Goal: Find specific page/section: Find specific page/section

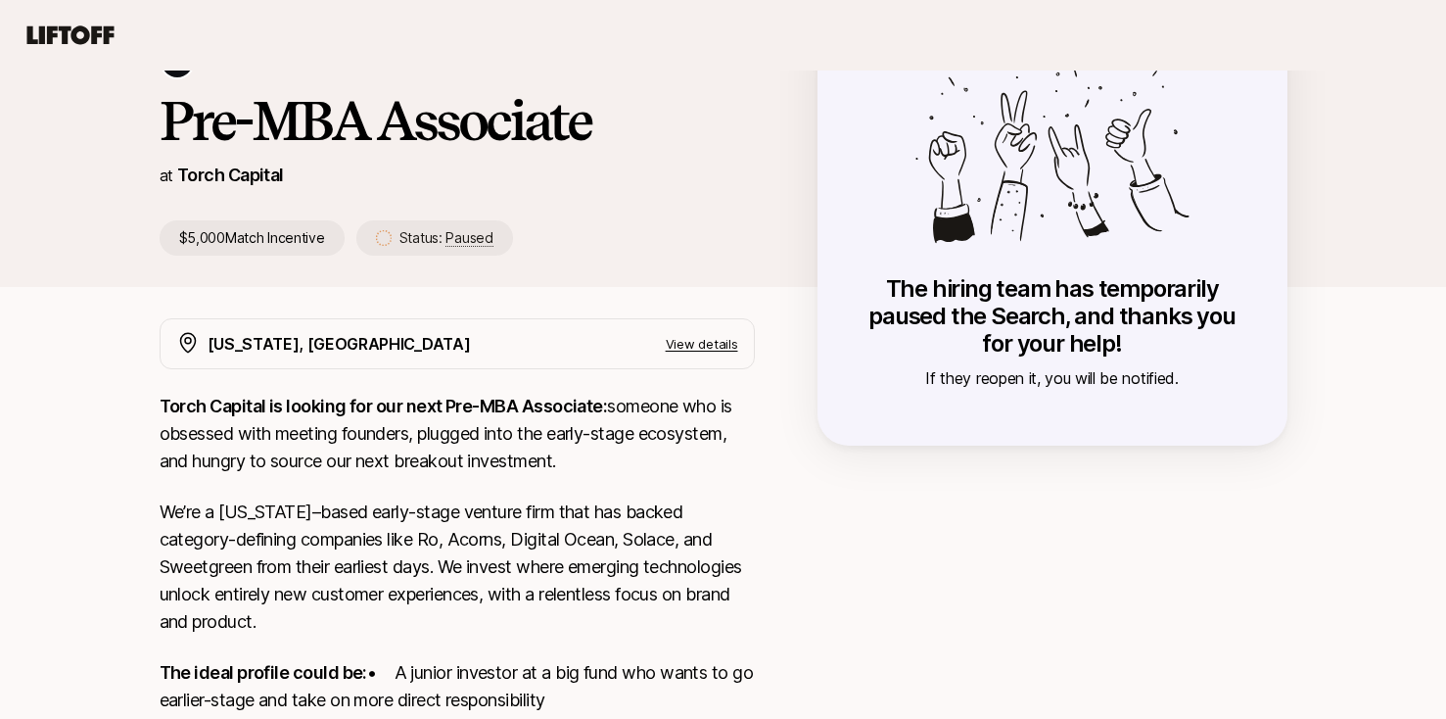
scroll to position [138, 0]
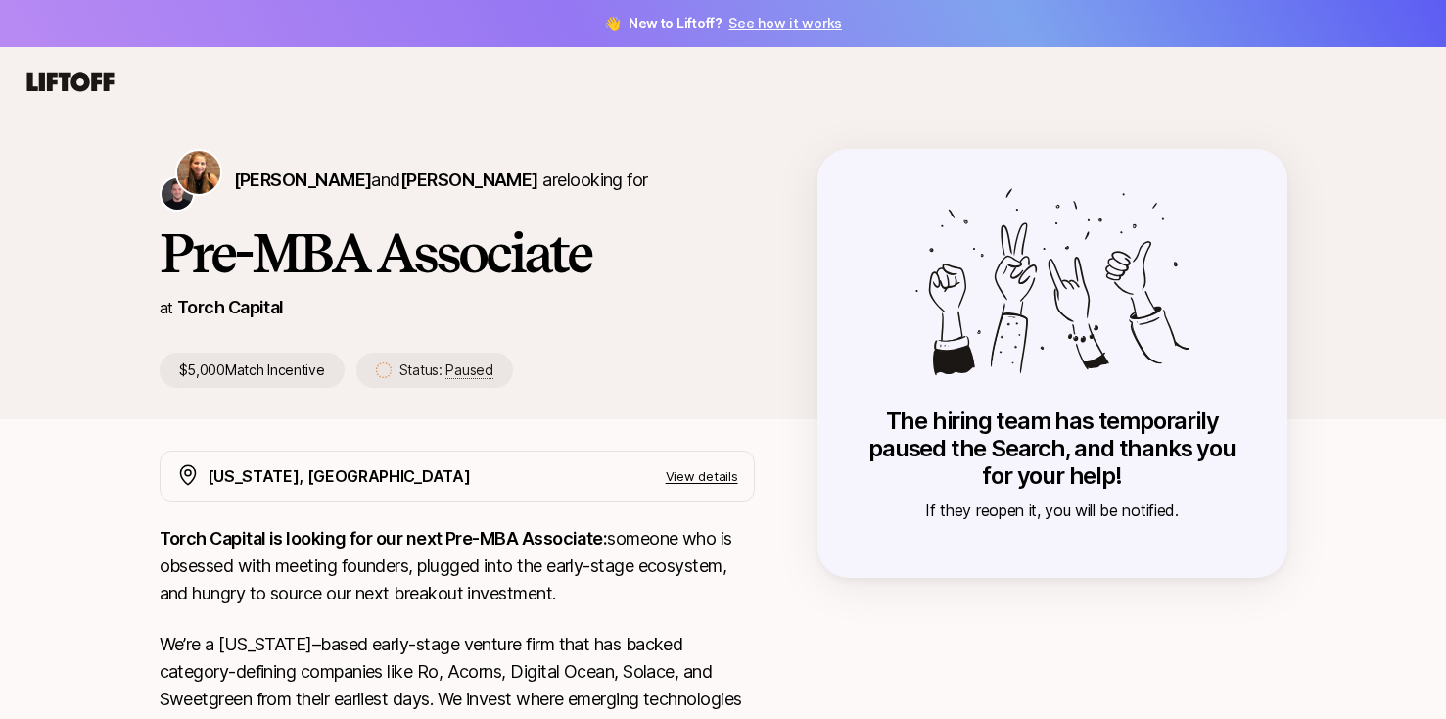
click at [460, 379] on p "Status: Paused" at bounding box center [446, 369] width 94 height 23
click at [462, 369] on span "Paused" at bounding box center [468, 370] width 47 height 18
